Goal: Information Seeking & Learning: Learn about a topic

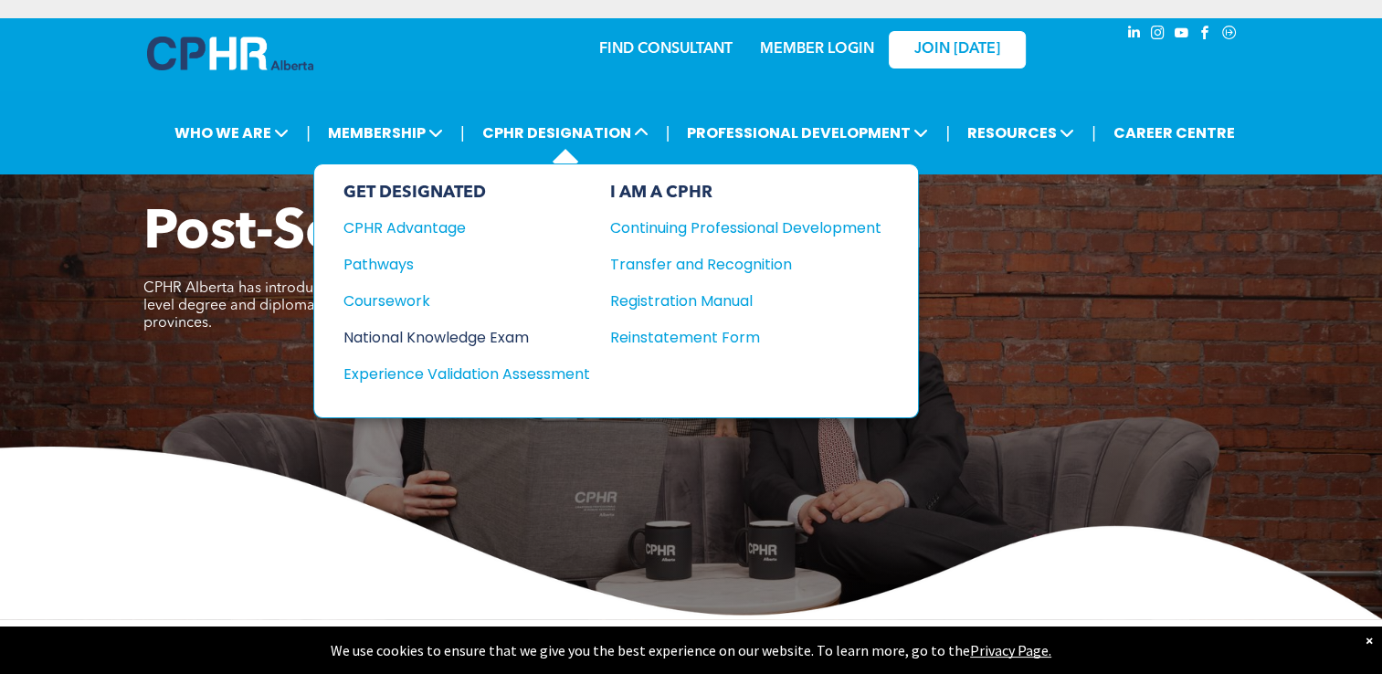
click at [398, 328] on div "National Knowledge Exam" at bounding box center [454, 337] width 222 height 23
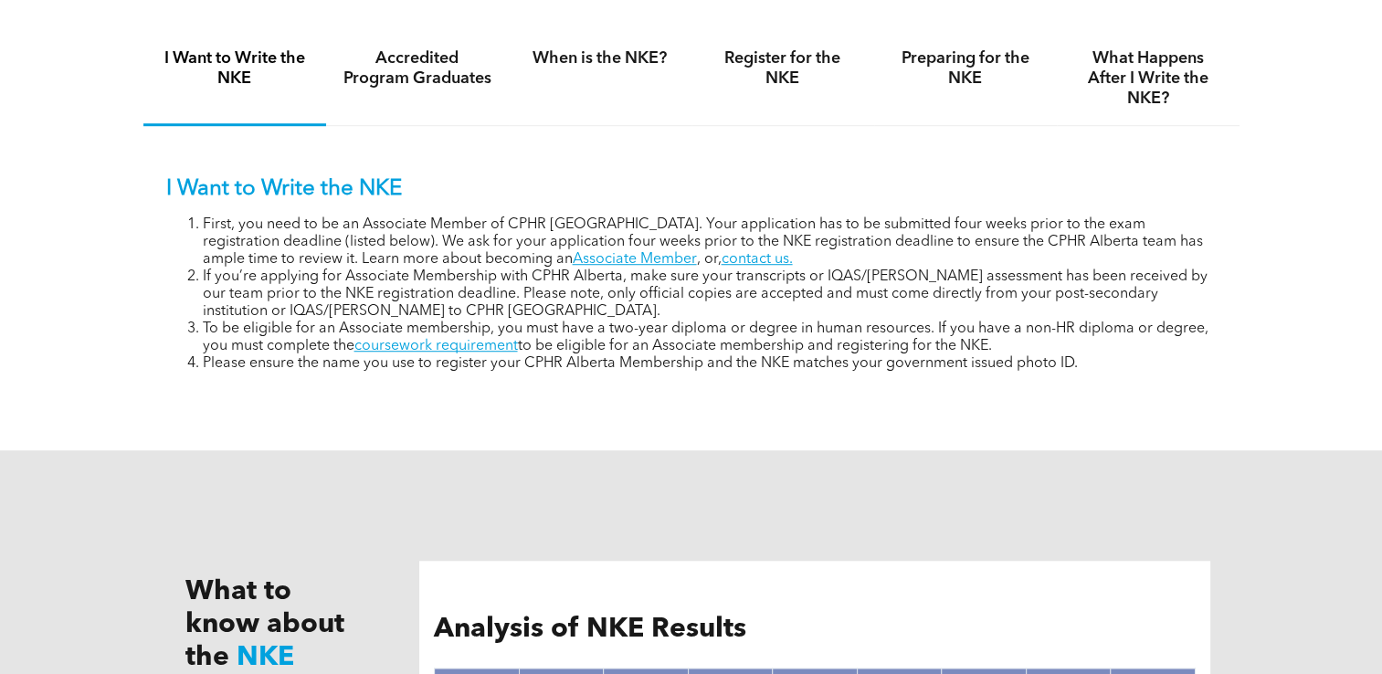
scroll to position [1005, 0]
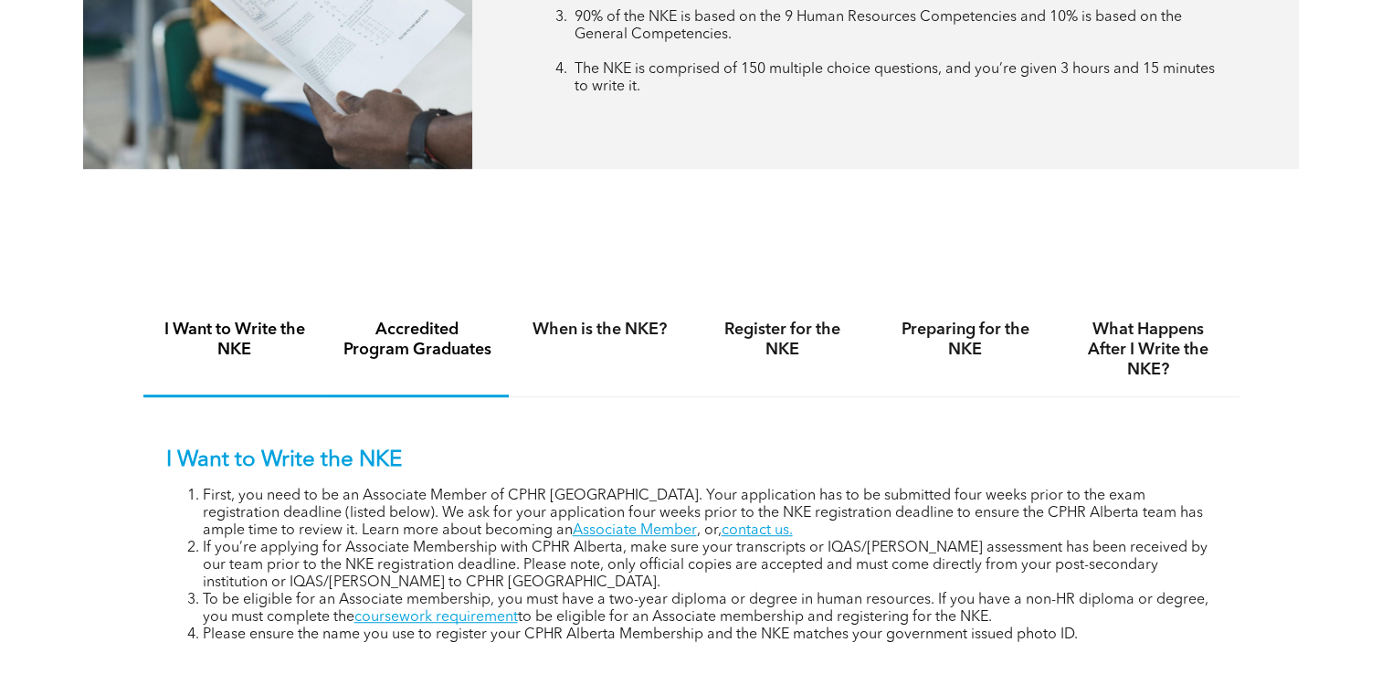
click at [411, 355] on h4 "Accredited Program Graduates" at bounding box center [417, 340] width 150 height 40
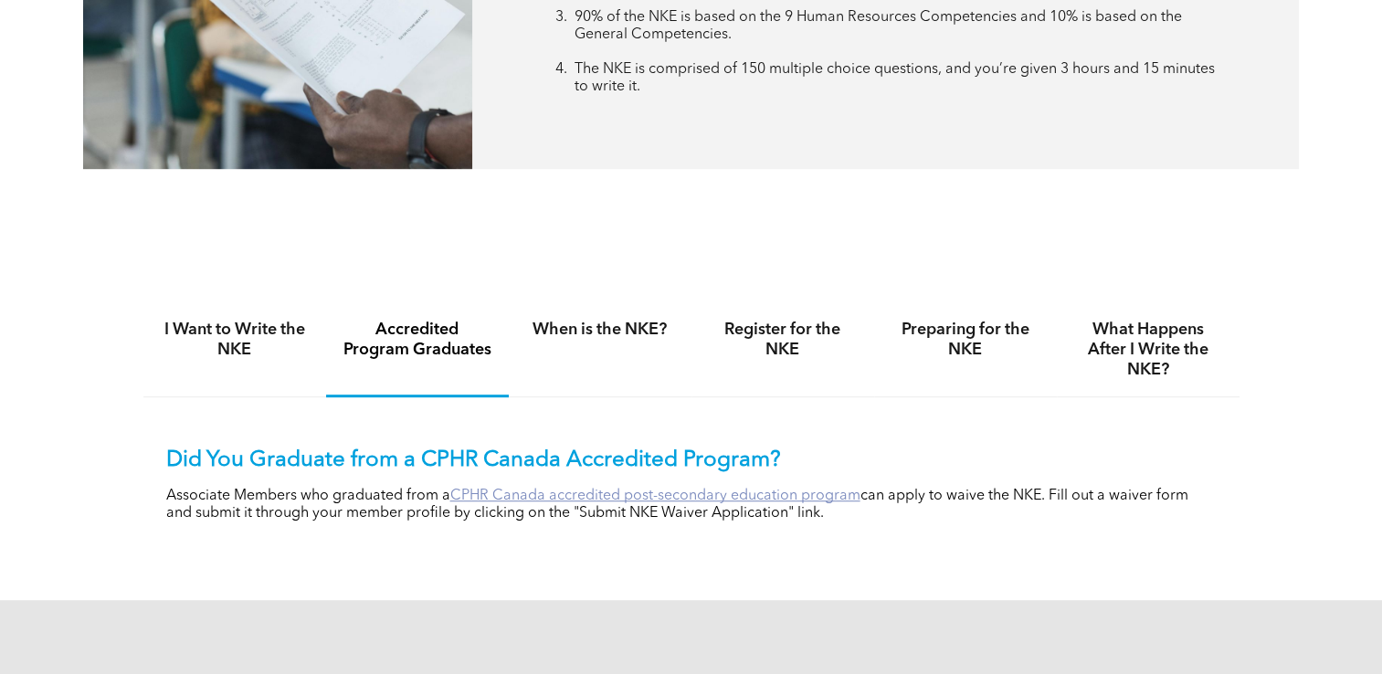
click at [629, 497] on link "CPHR Canada accredited post-secondary education program" at bounding box center [655, 496] width 410 height 15
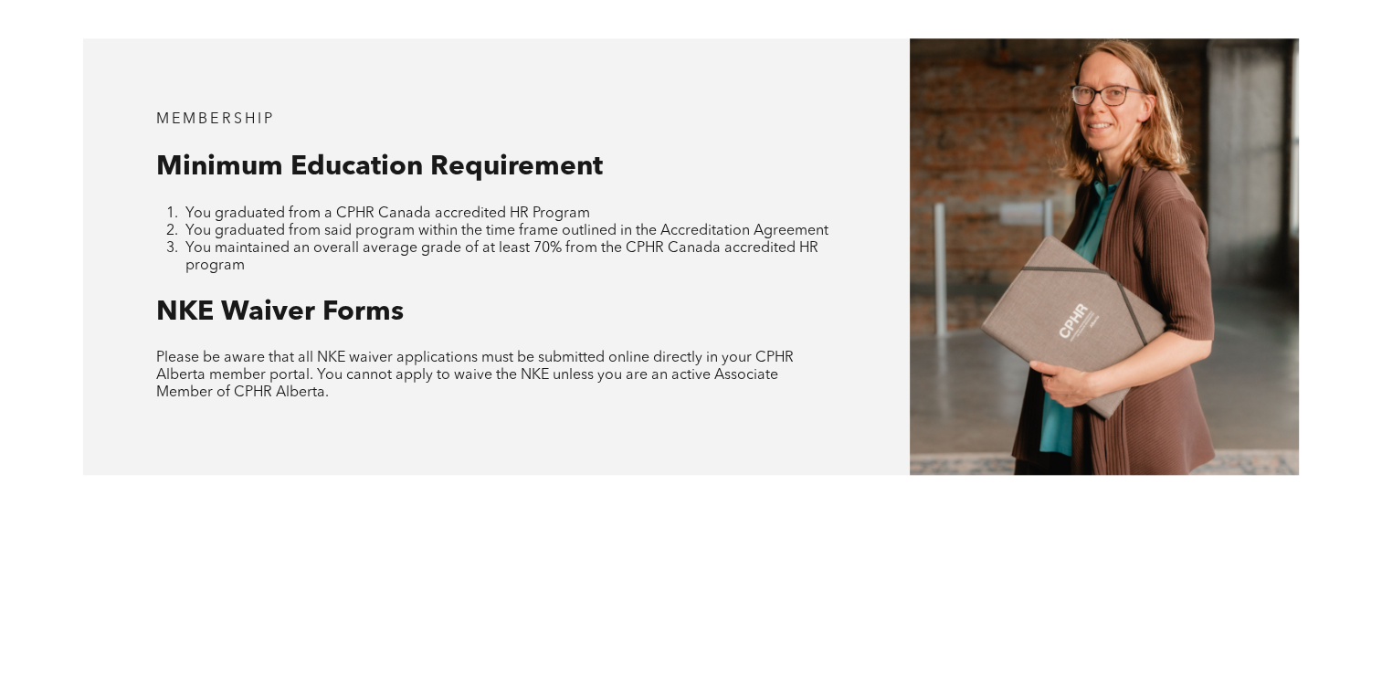
scroll to position [1735, 0]
